Goal: Book appointment/travel/reservation

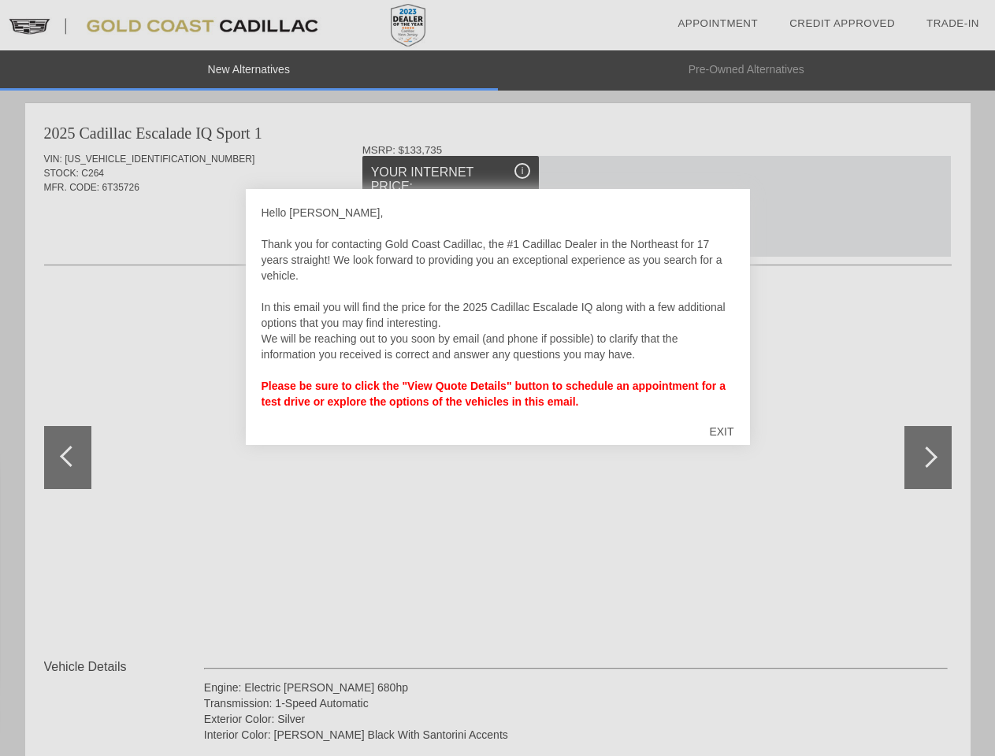
click at [717, 24] on link "Appointment" at bounding box center [717, 23] width 80 height 12
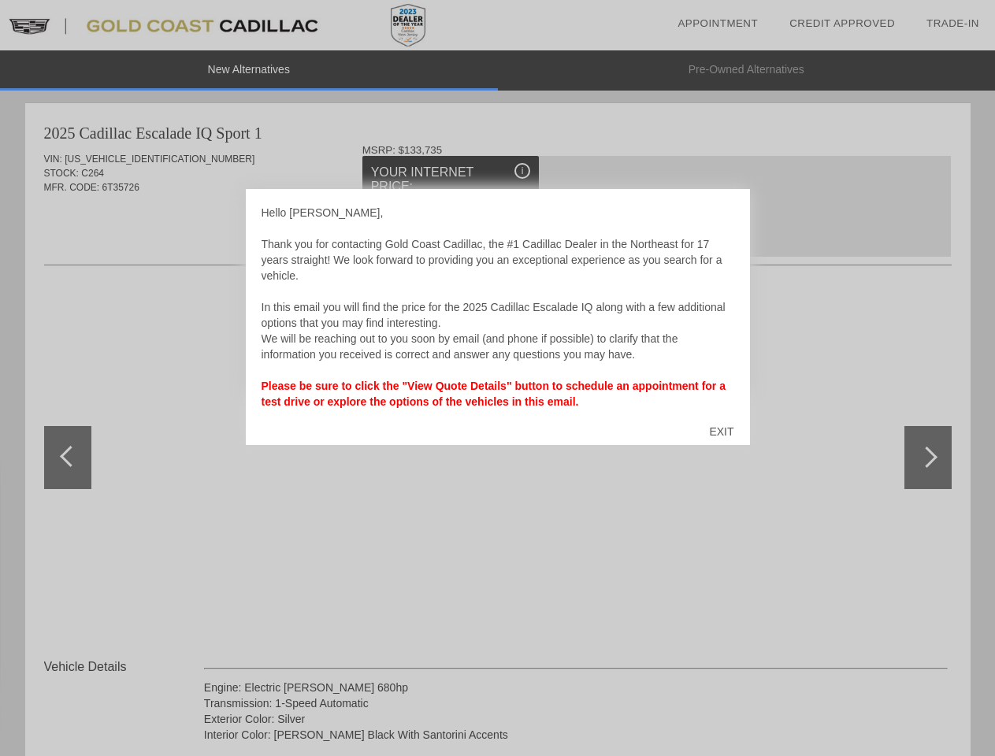
click at [721, 432] on div "EXIT" at bounding box center [721, 431] width 56 height 47
